Goal: Information Seeking & Learning: Learn about a topic

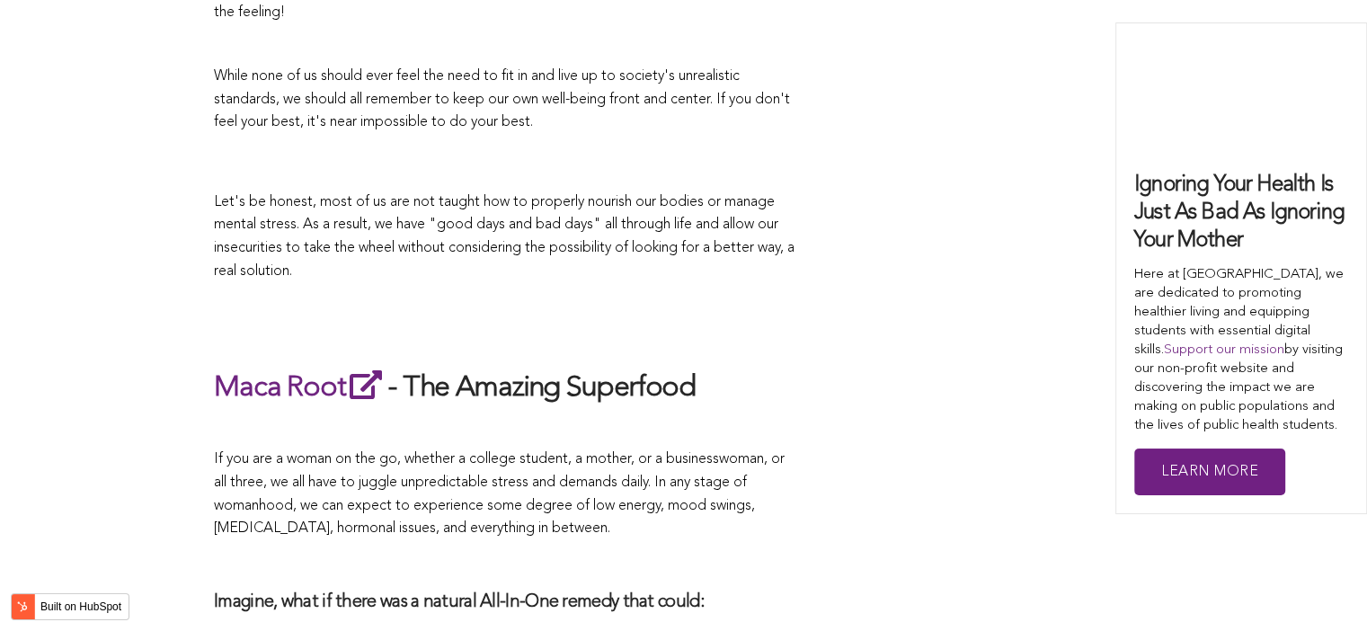
scroll to position [4676, 0]
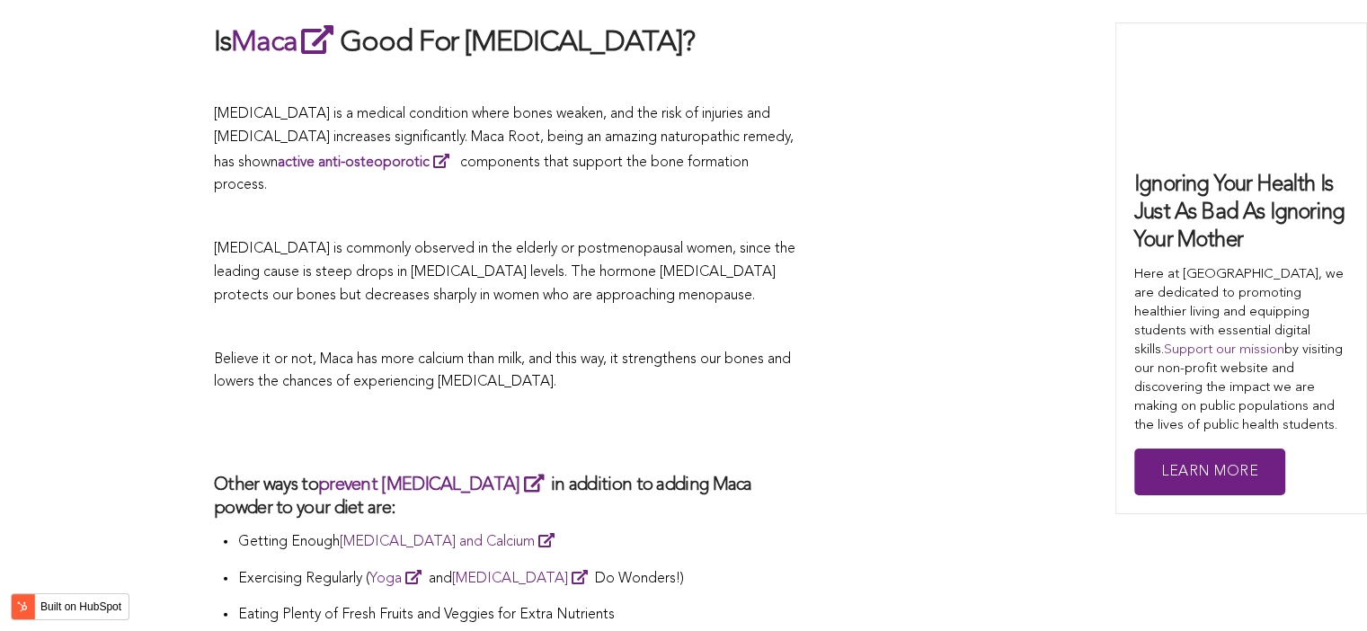
click at [630, 352] on span "Believe it or not, Maca has more calcium than milk, and this way, it strengthen…" at bounding box center [502, 371] width 577 height 38
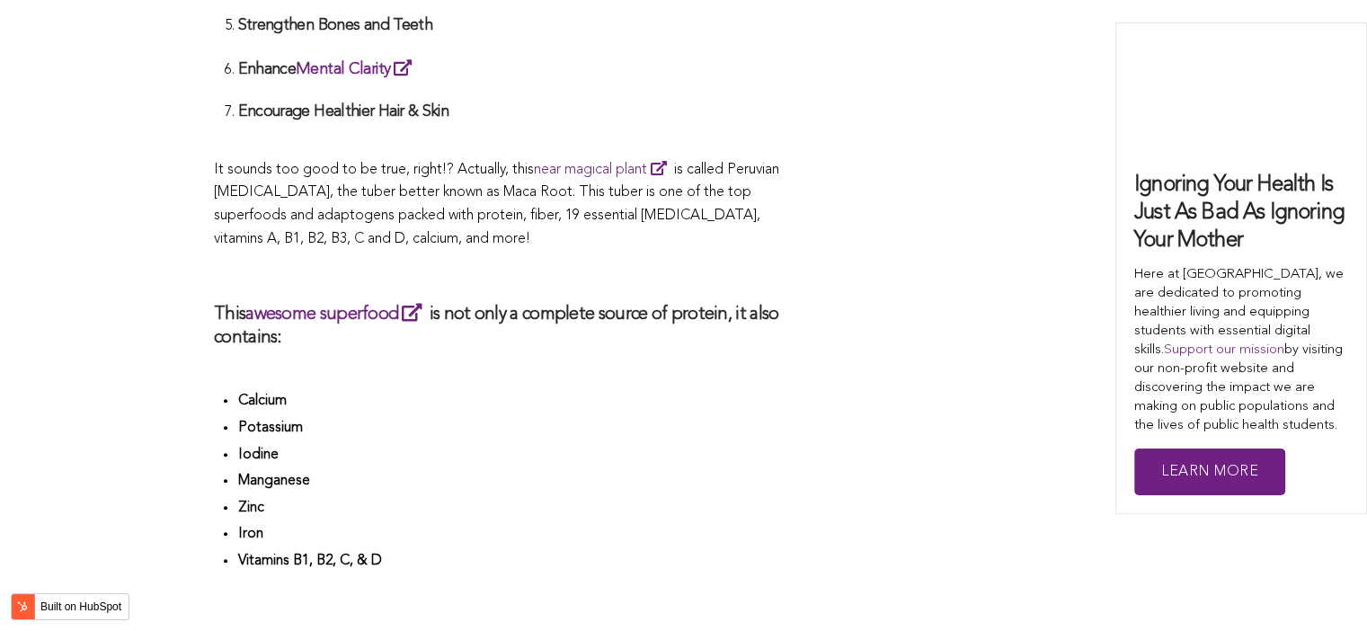
scroll to position [5023, 0]
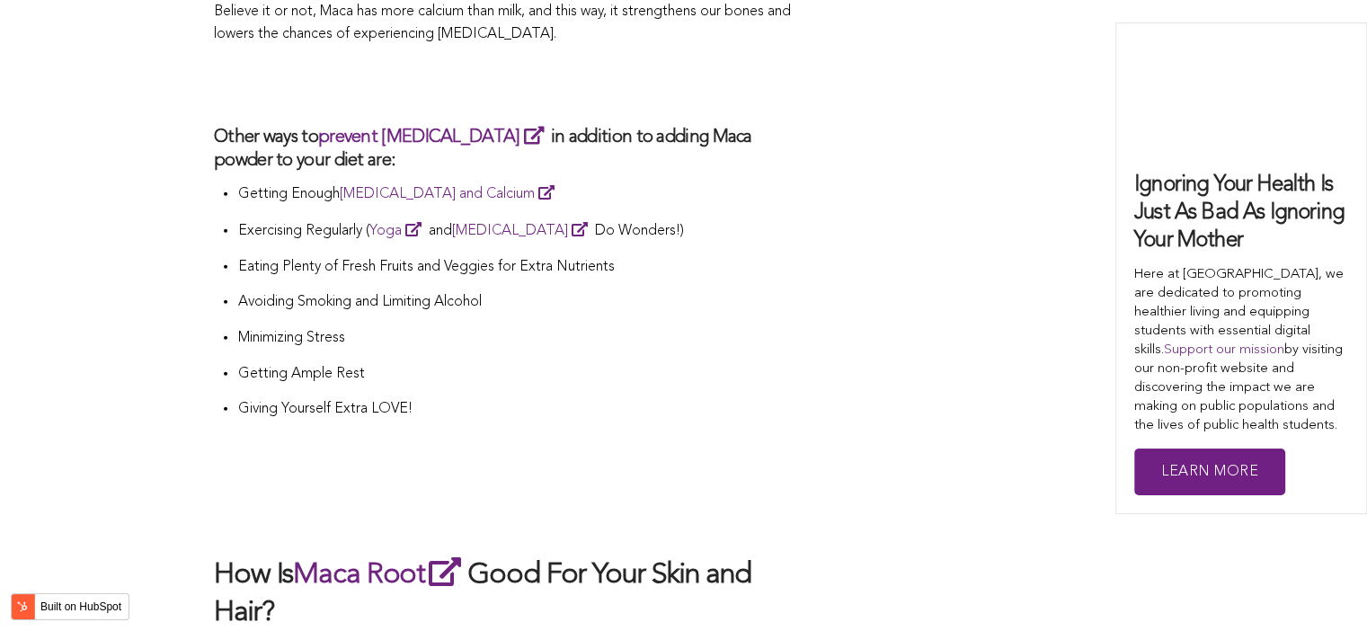
click at [697, 363] on p "Getting Ample Rest" at bounding box center [517, 374] width 561 height 23
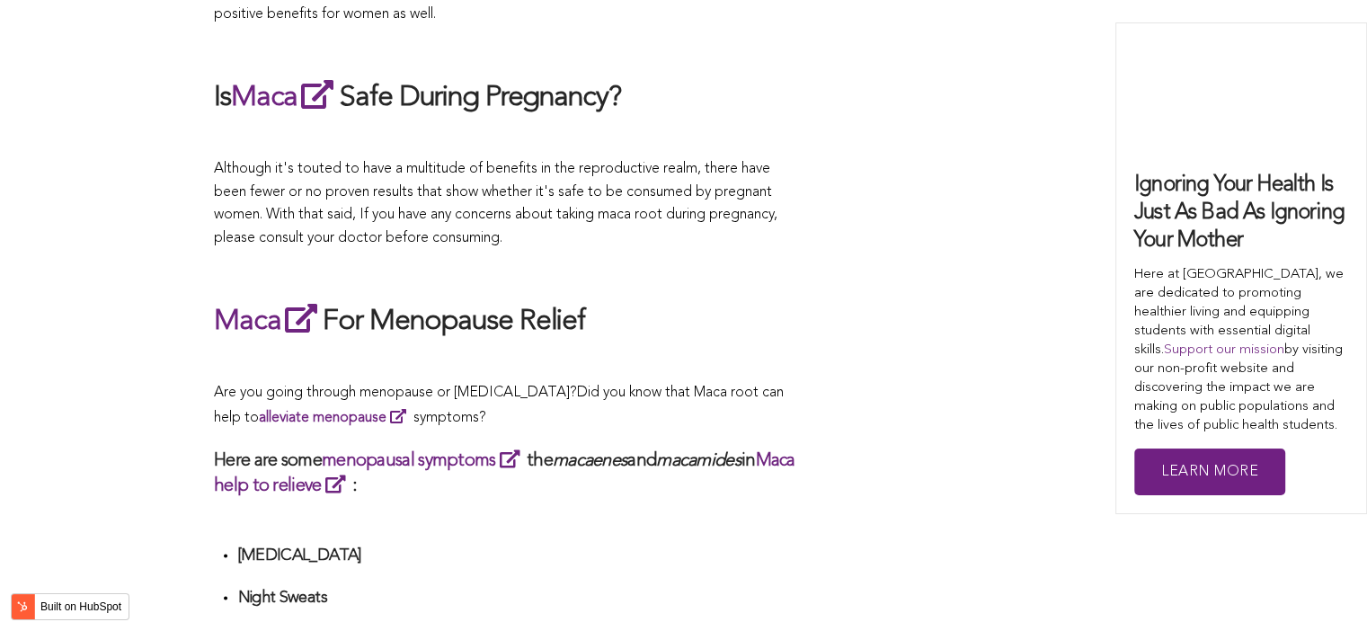
click at [735, 316] on h2 "Maca For Menopause Relief" at bounding box center [506, 320] width 584 height 41
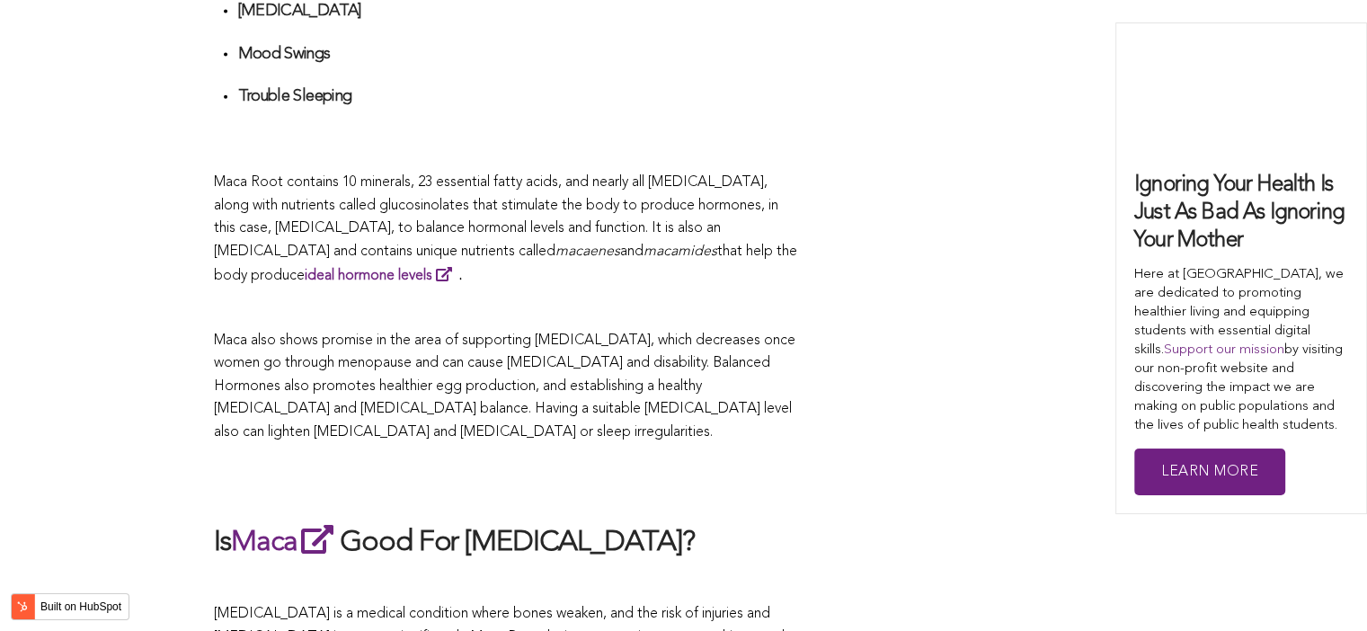
scroll to position [4356, 0]
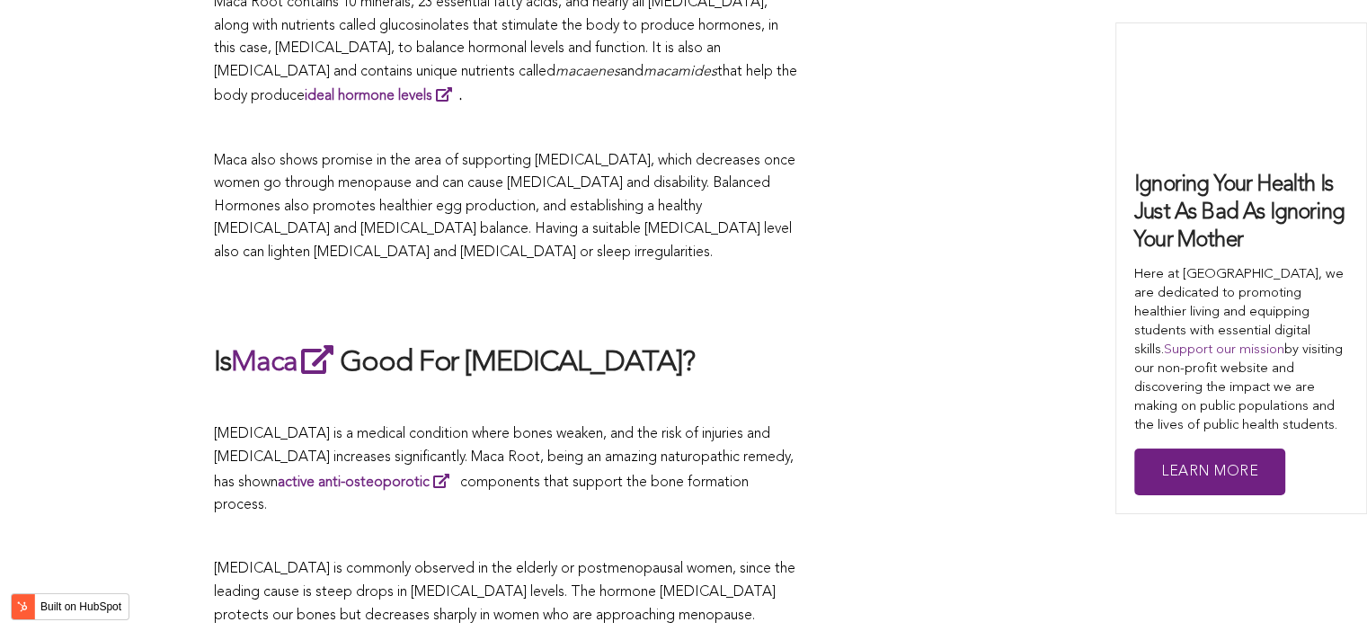
click at [555, 65] on span "macaenes" at bounding box center [587, 72] width 65 height 14
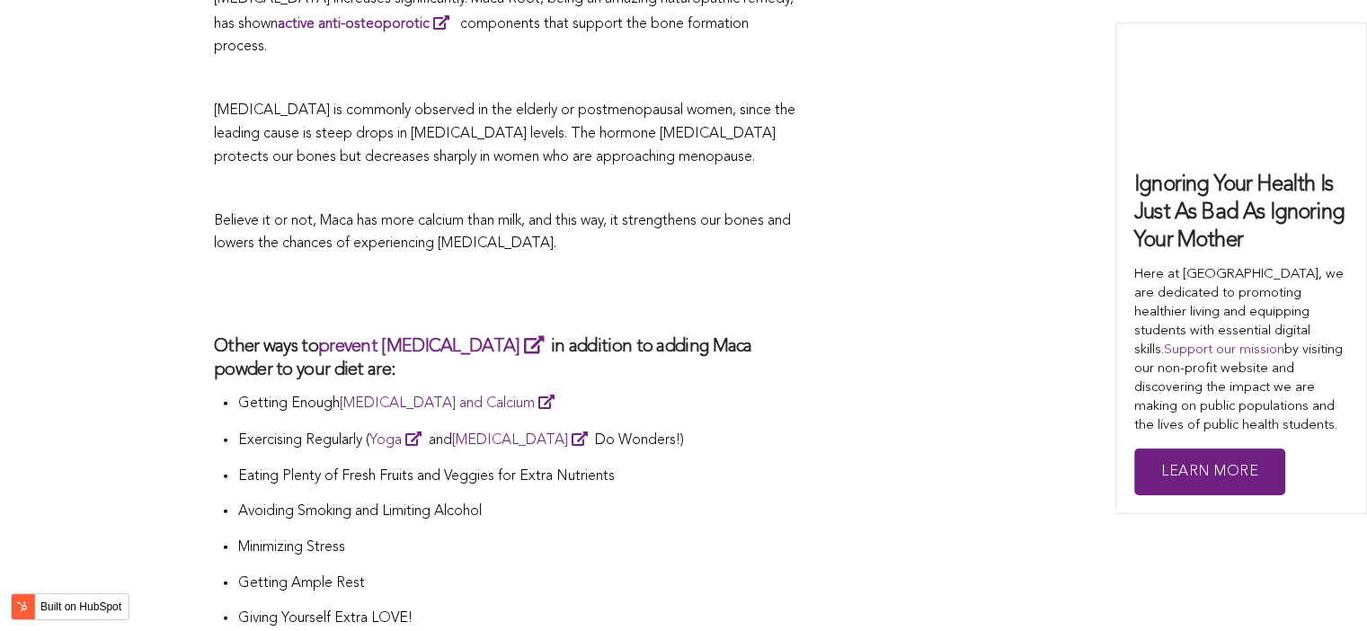
click at [739, 333] on h3 "Other ways to prevent [MEDICAL_DATA] in addition to adding Maca powder to your …" at bounding box center [506, 357] width 584 height 49
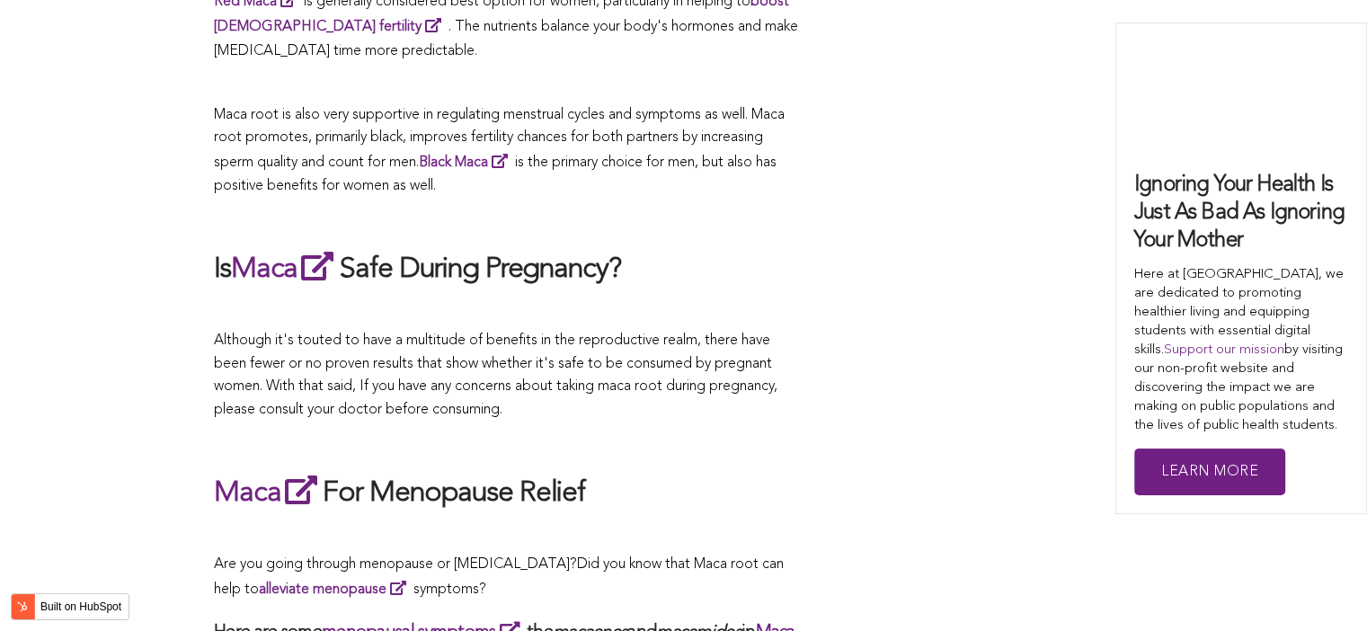
scroll to position [5376, 0]
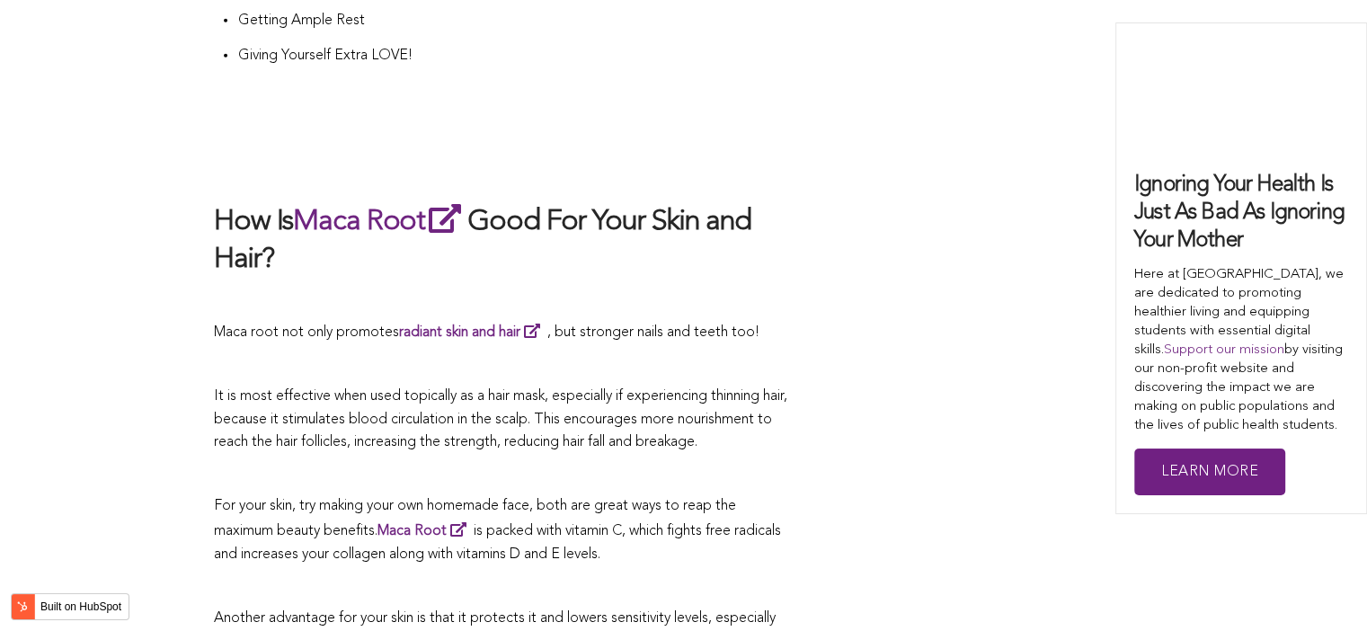
click at [512, 353] on p at bounding box center [506, 364] width 584 height 23
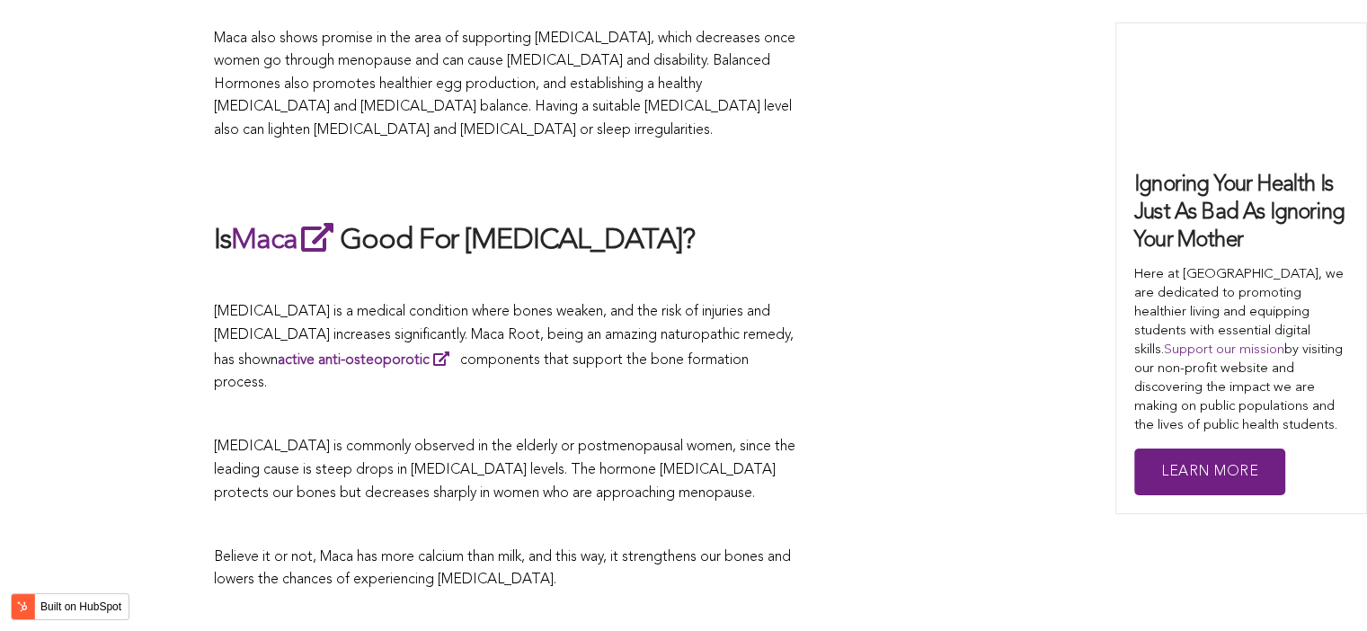
scroll to position [3811, 0]
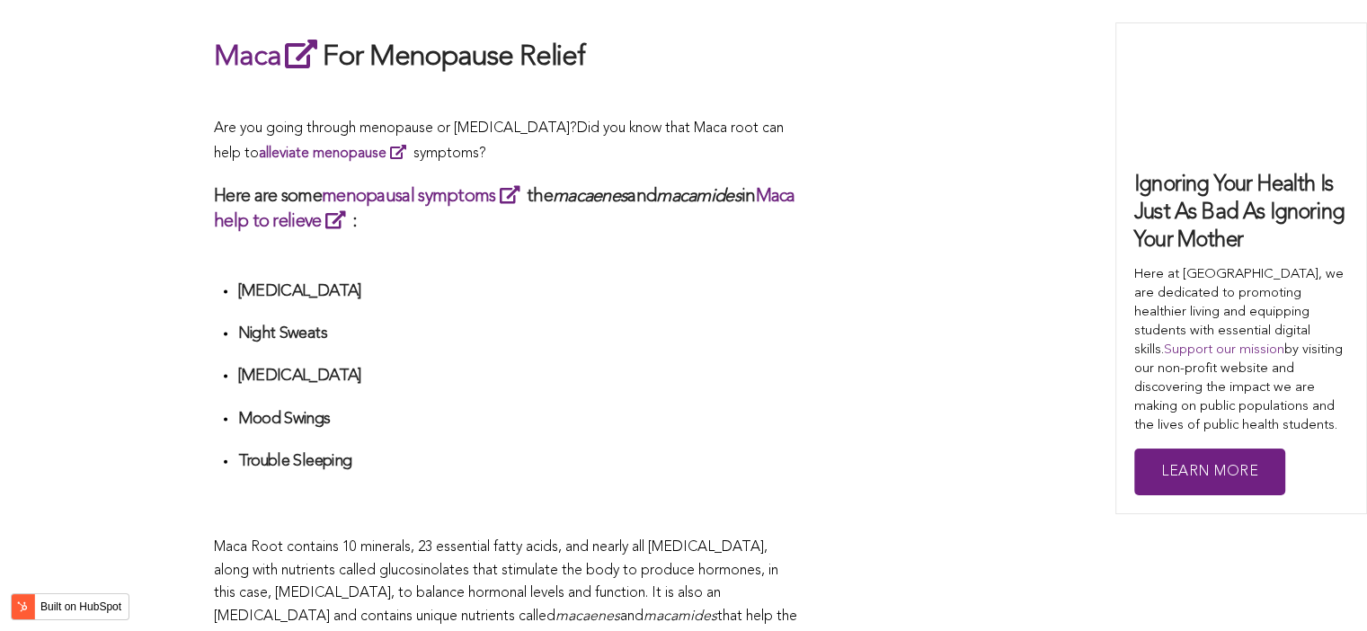
click at [659, 323] on h4 "Night Sweats" at bounding box center [517, 333] width 561 height 21
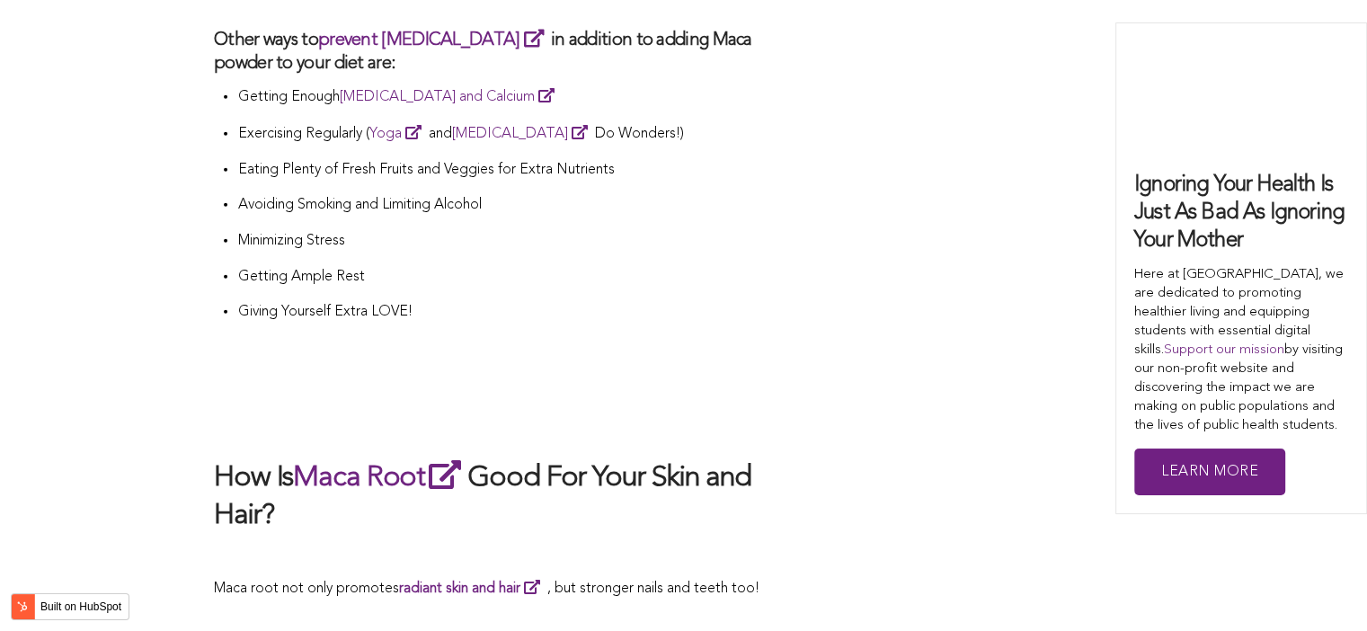
click at [525, 358] on p at bounding box center [506, 370] width 584 height 25
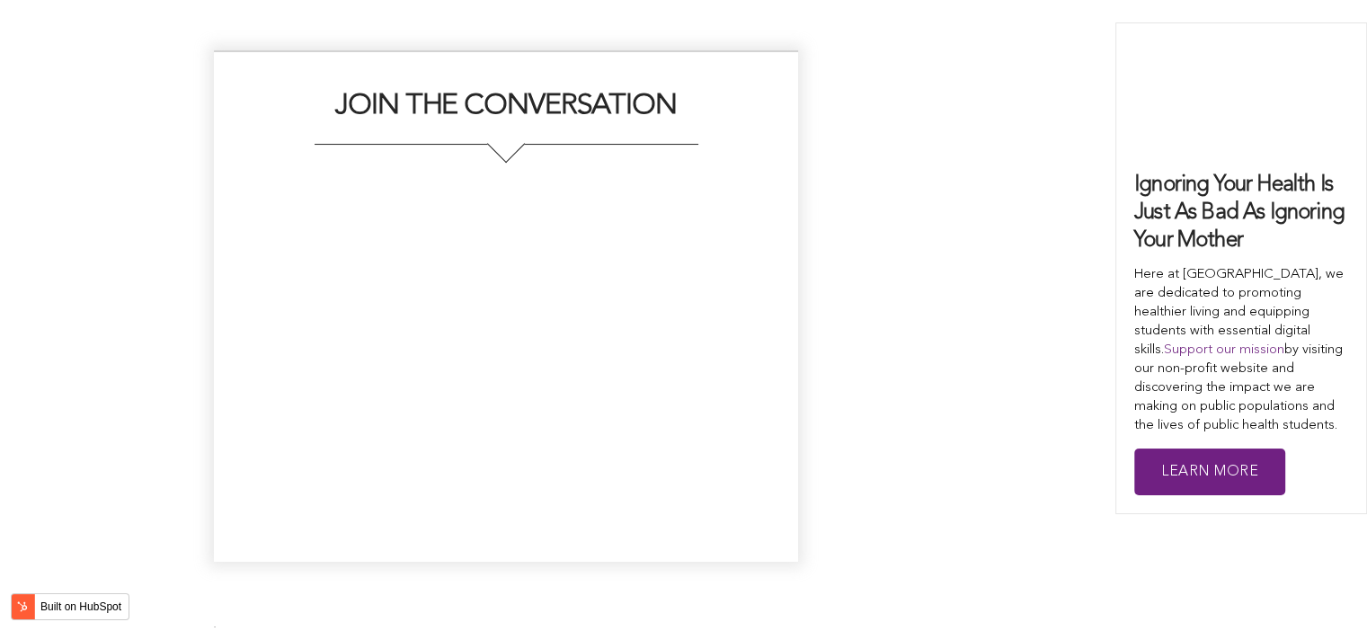
scroll to position [3491, 0]
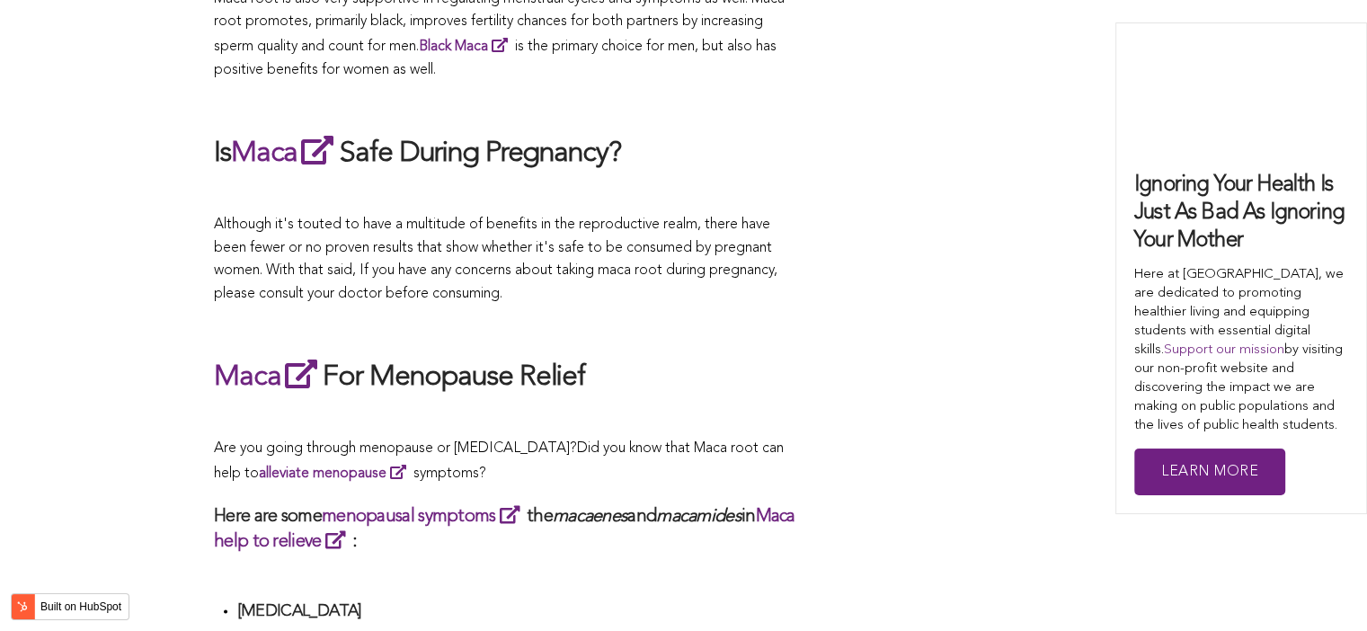
click at [781, 315] on p at bounding box center [506, 325] width 584 height 23
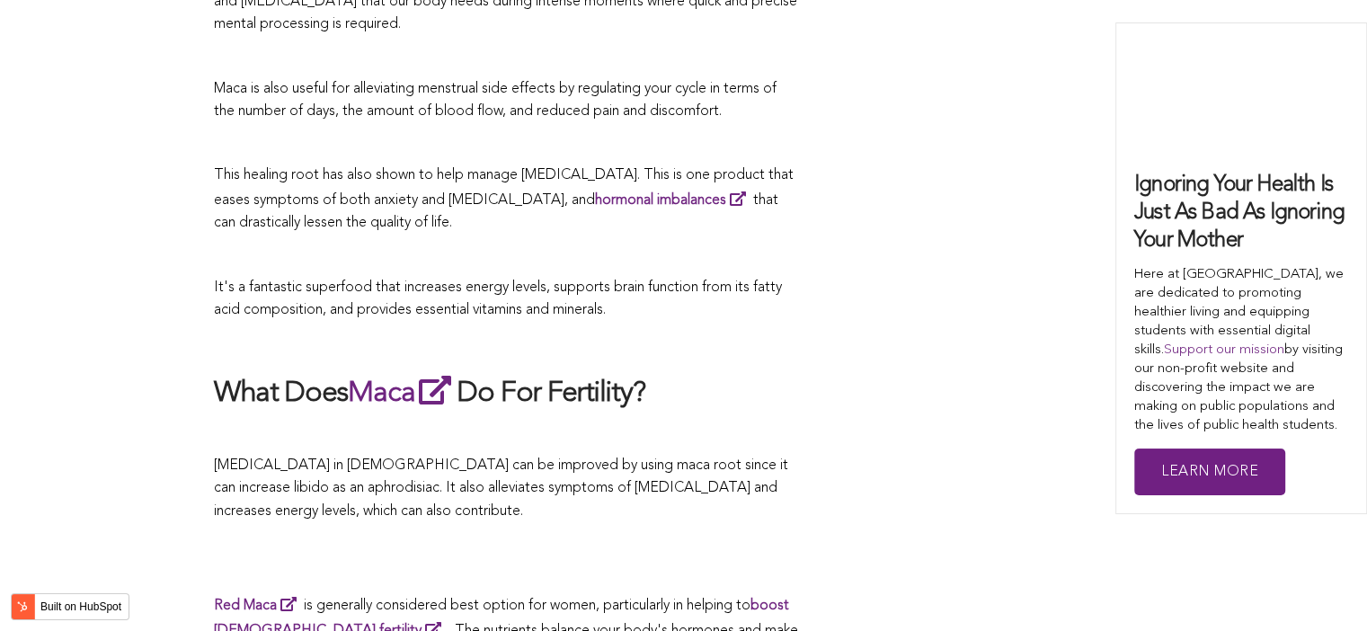
scroll to position [4535, 0]
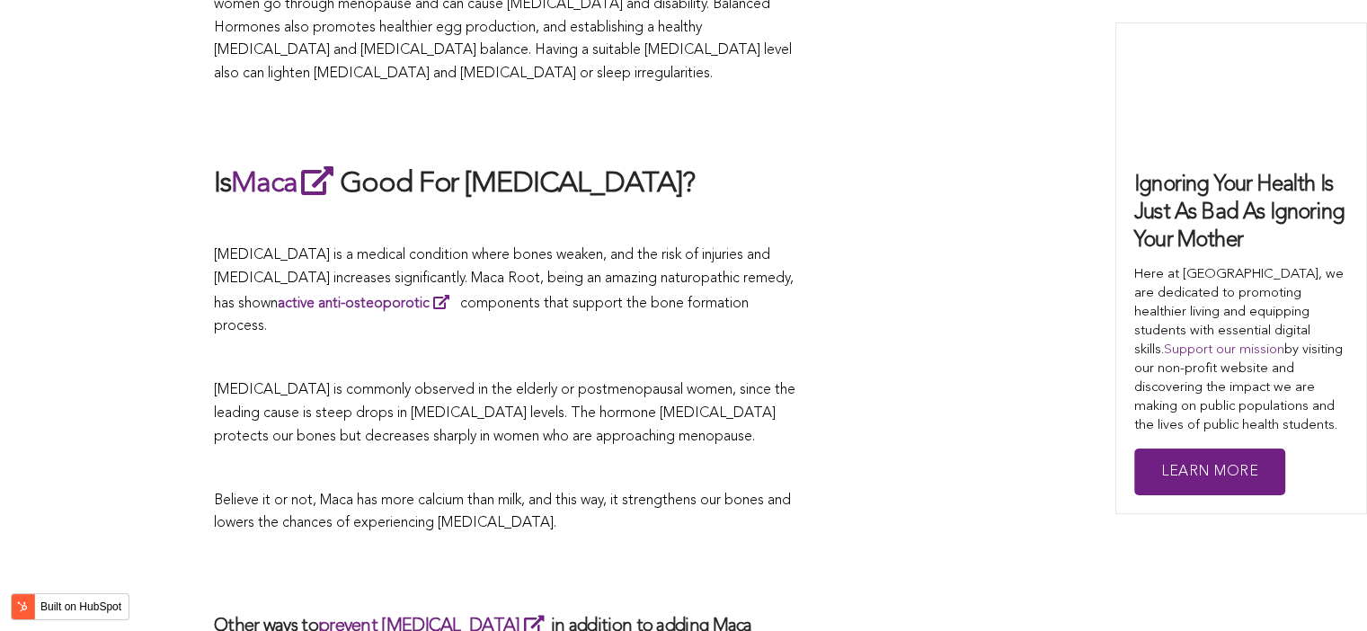
click at [708, 348] on p at bounding box center [506, 359] width 584 height 23
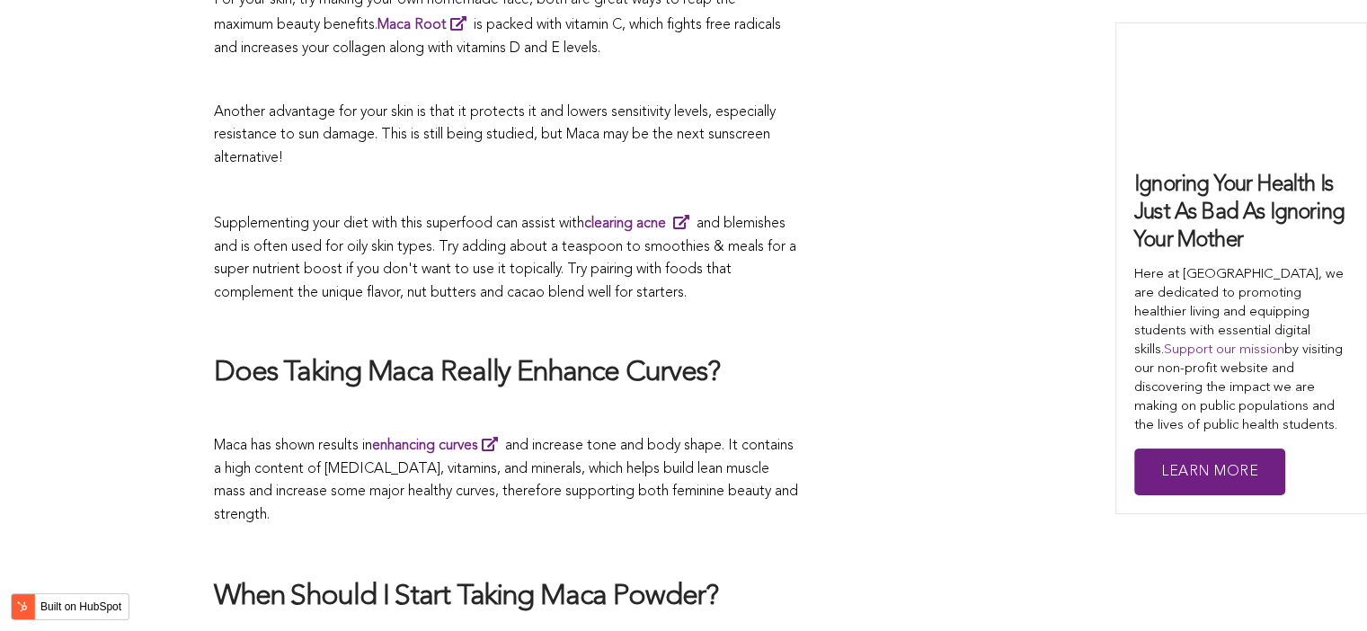
scroll to position [4385, 0]
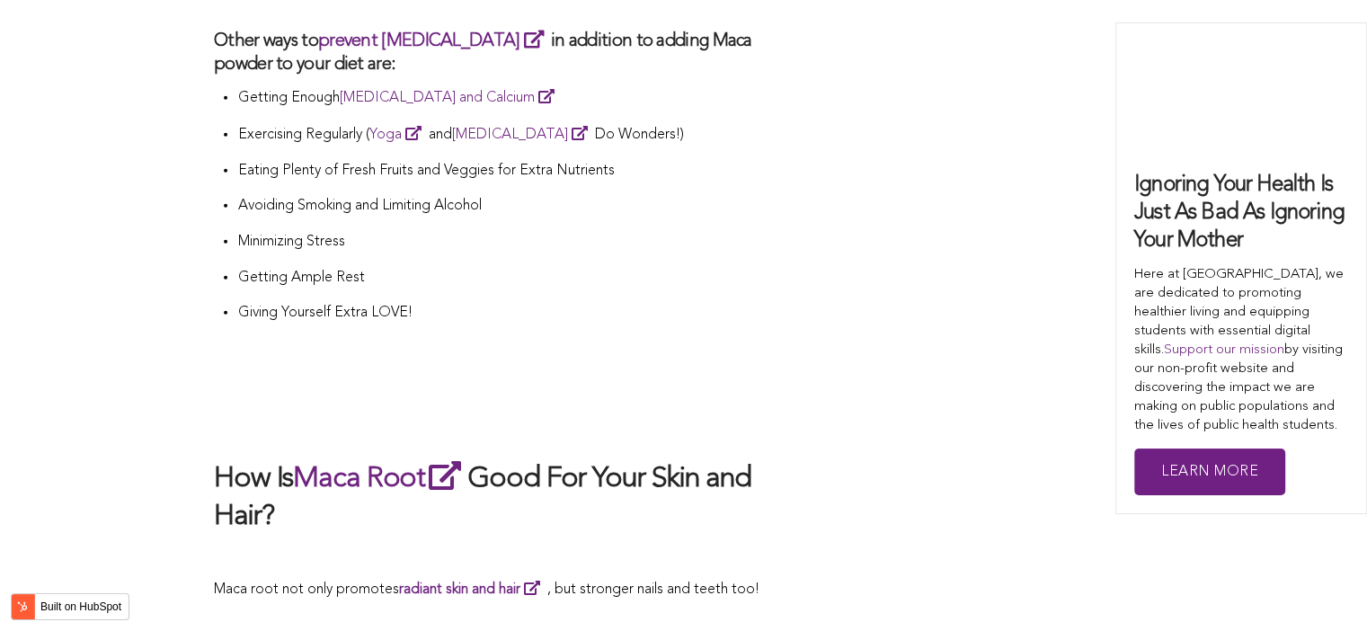
click at [733, 359] on p at bounding box center [506, 371] width 584 height 25
click at [655, 195] on p "Avoiding Smoking and Limiting Alcohol" at bounding box center [517, 206] width 561 height 23
